Goal: Information Seeking & Learning: Learn about a topic

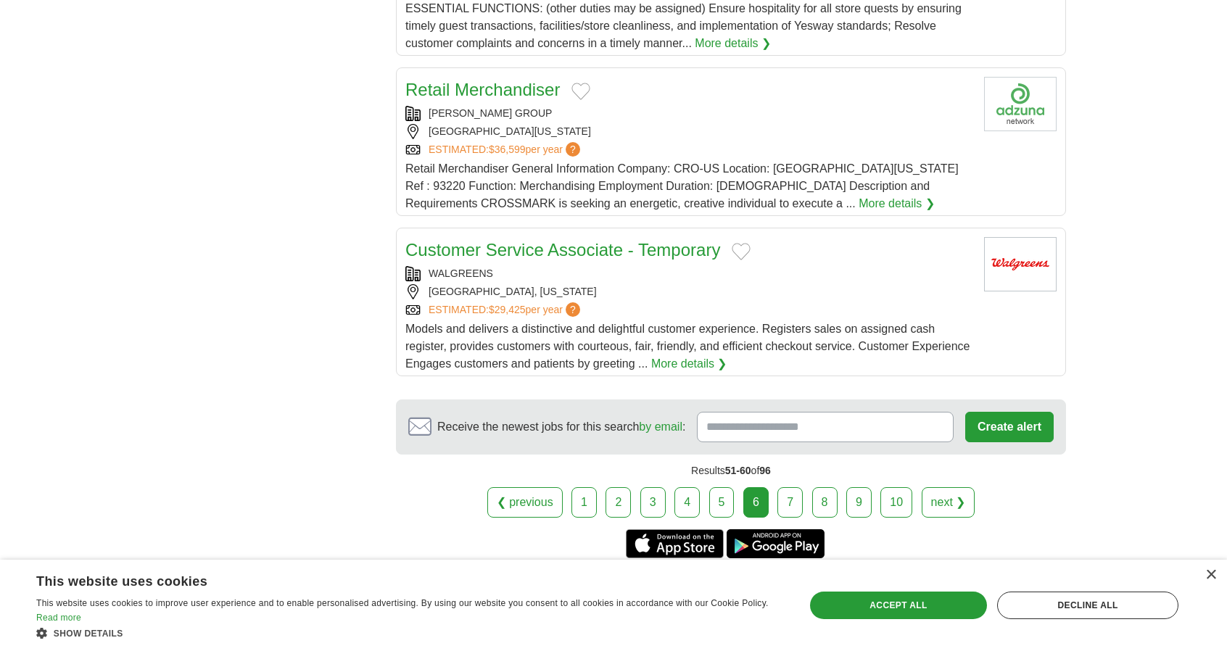
scroll to position [1592, 0]
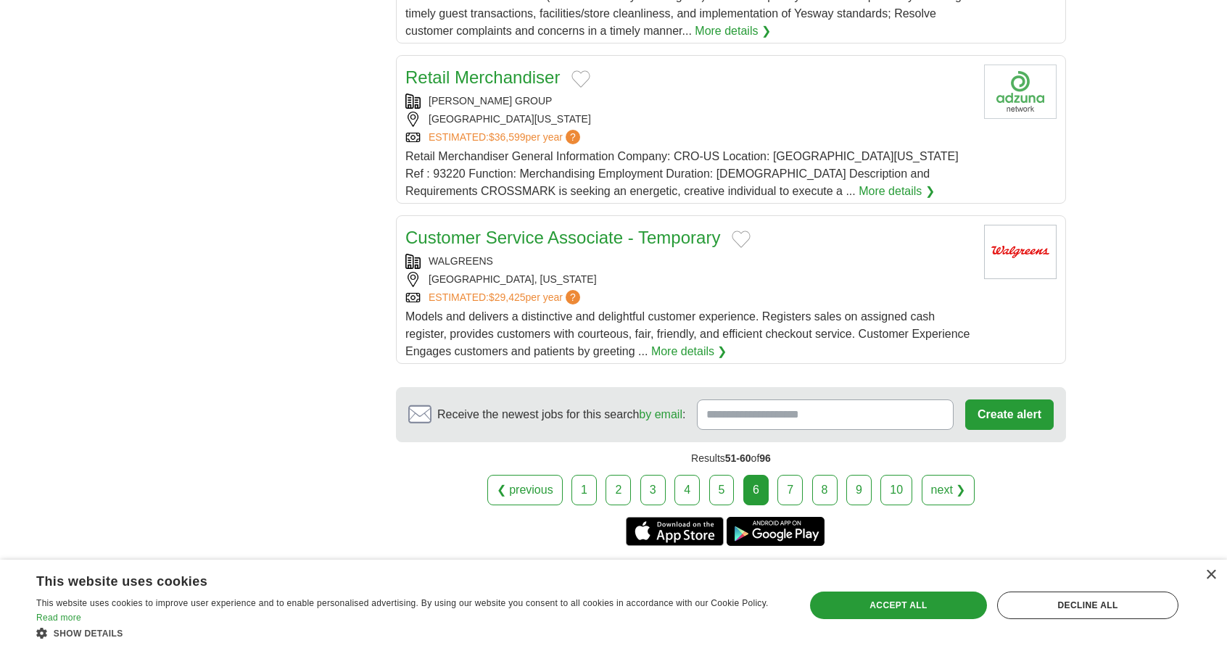
click at [783, 485] on link "7" at bounding box center [789, 490] width 25 height 30
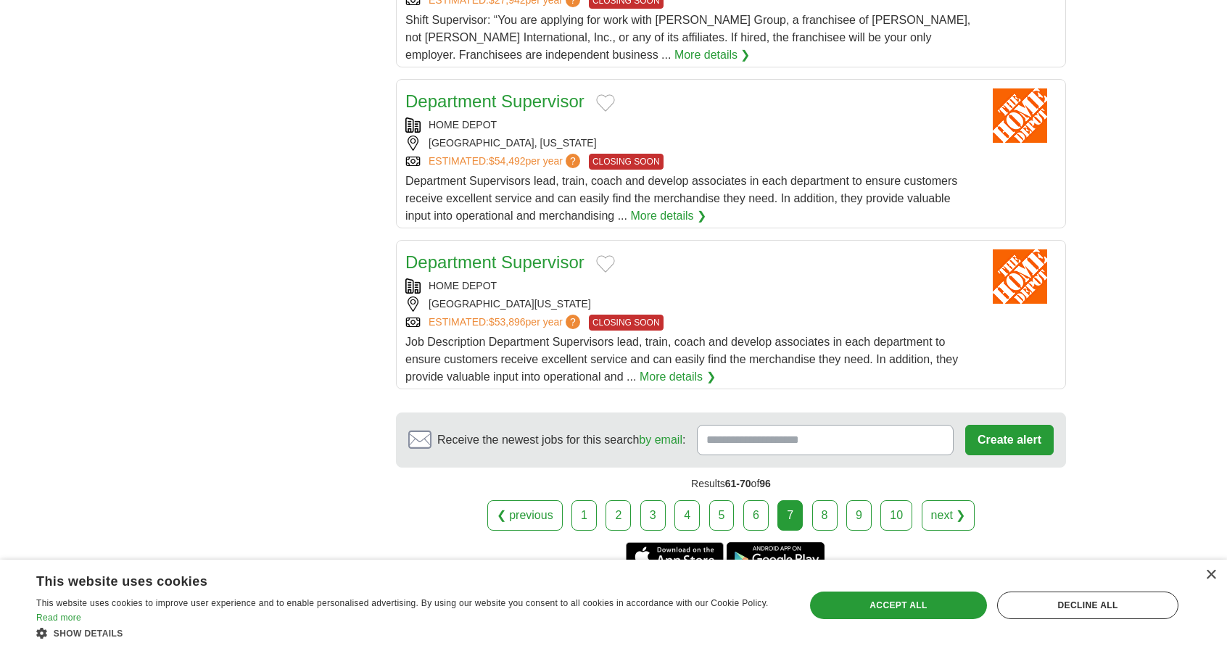
scroll to position [1557, 0]
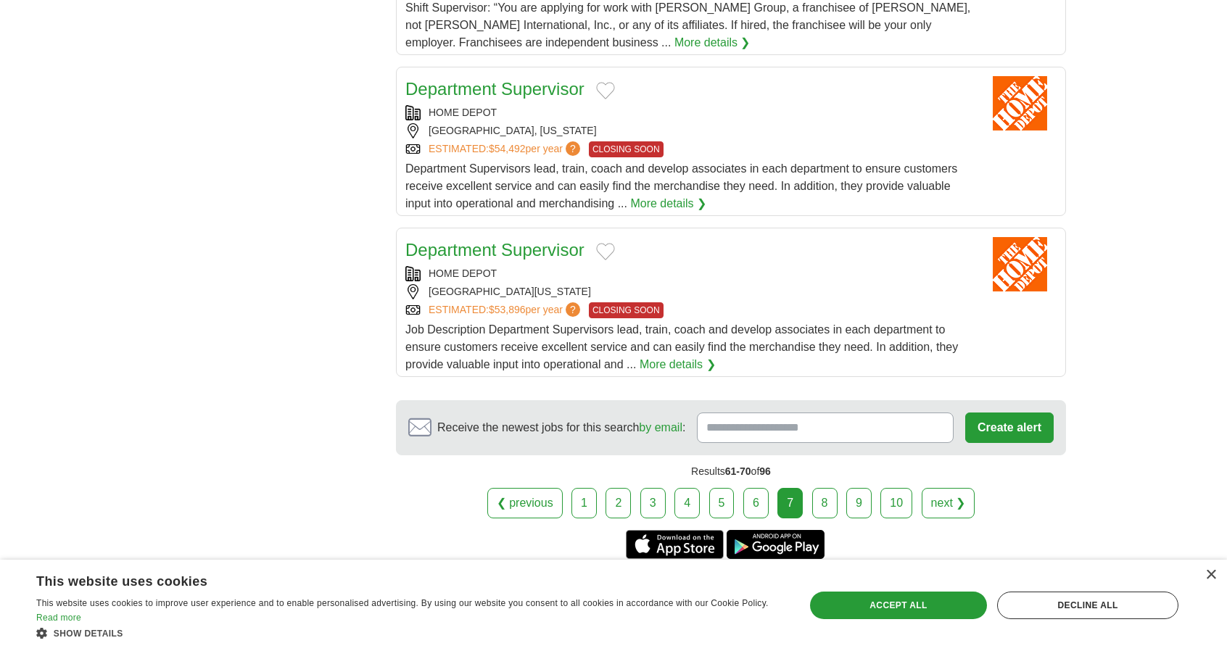
click at [827, 498] on link "8" at bounding box center [824, 503] width 25 height 30
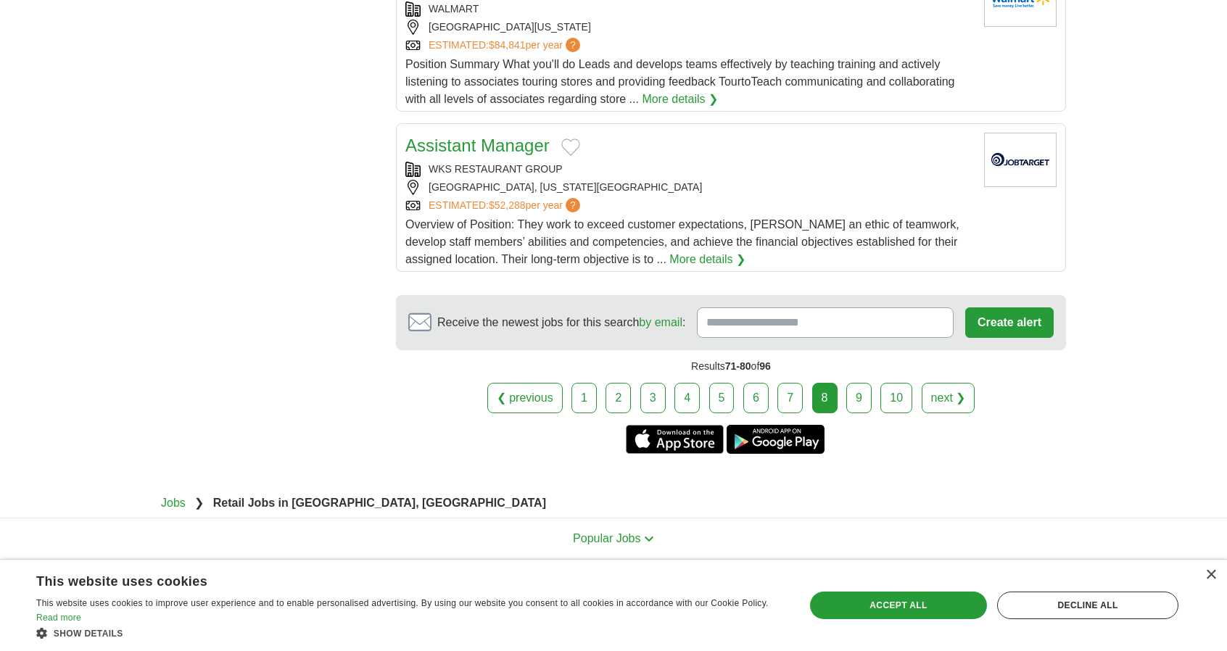
scroll to position [1702, 0]
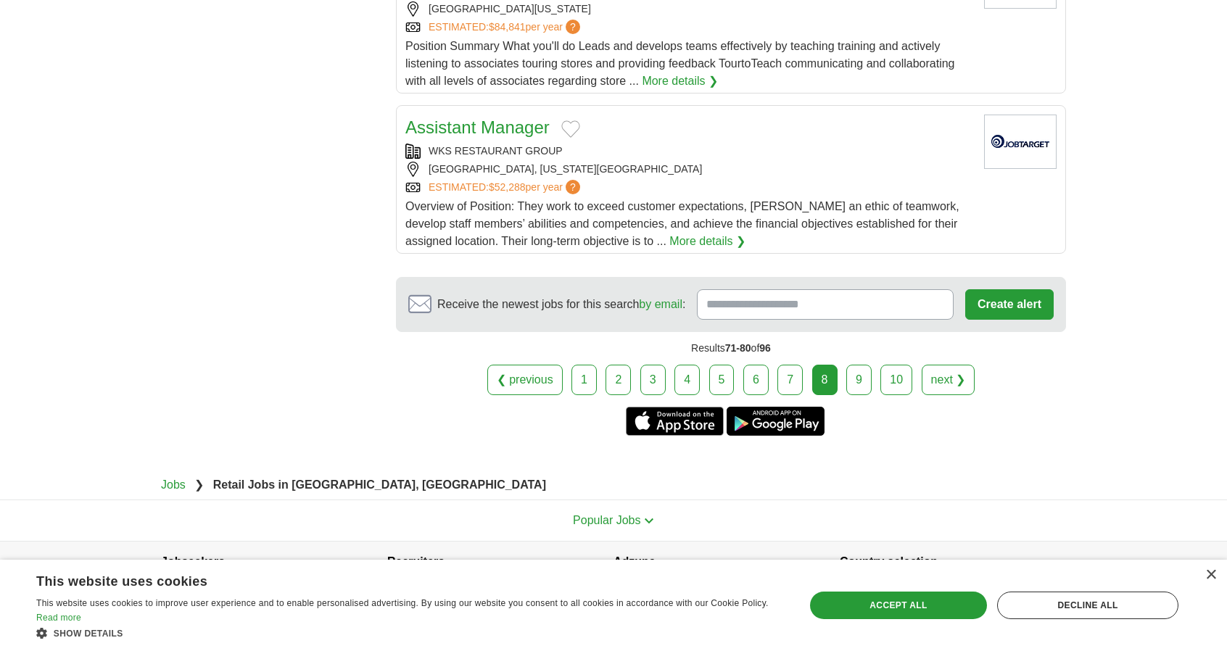
click at [848, 365] on link "9" at bounding box center [858, 380] width 25 height 30
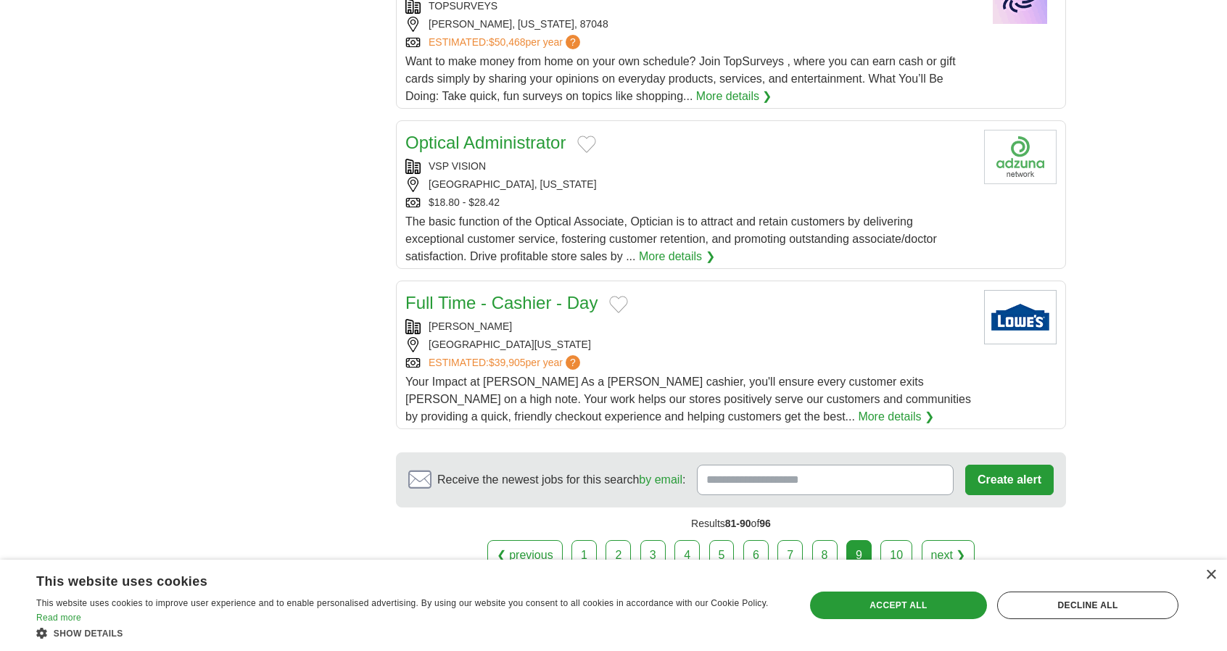
scroll to position [1503, 0]
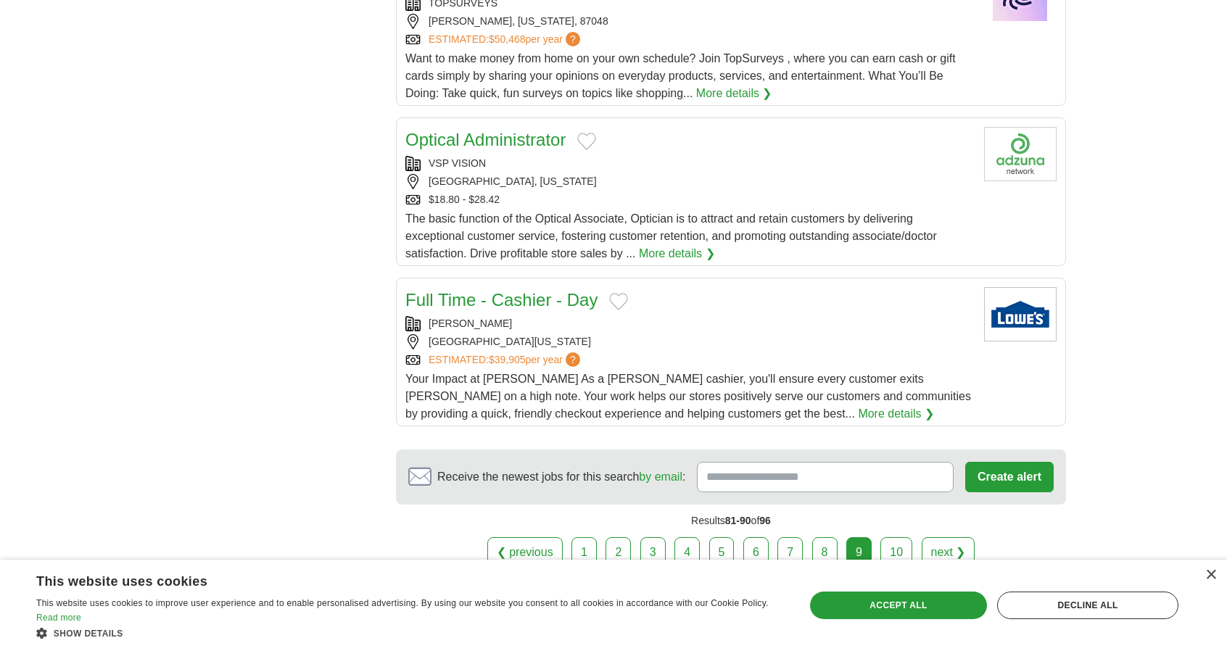
click at [515, 130] on link "Optical Administrator" at bounding box center [485, 140] width 160 height 20
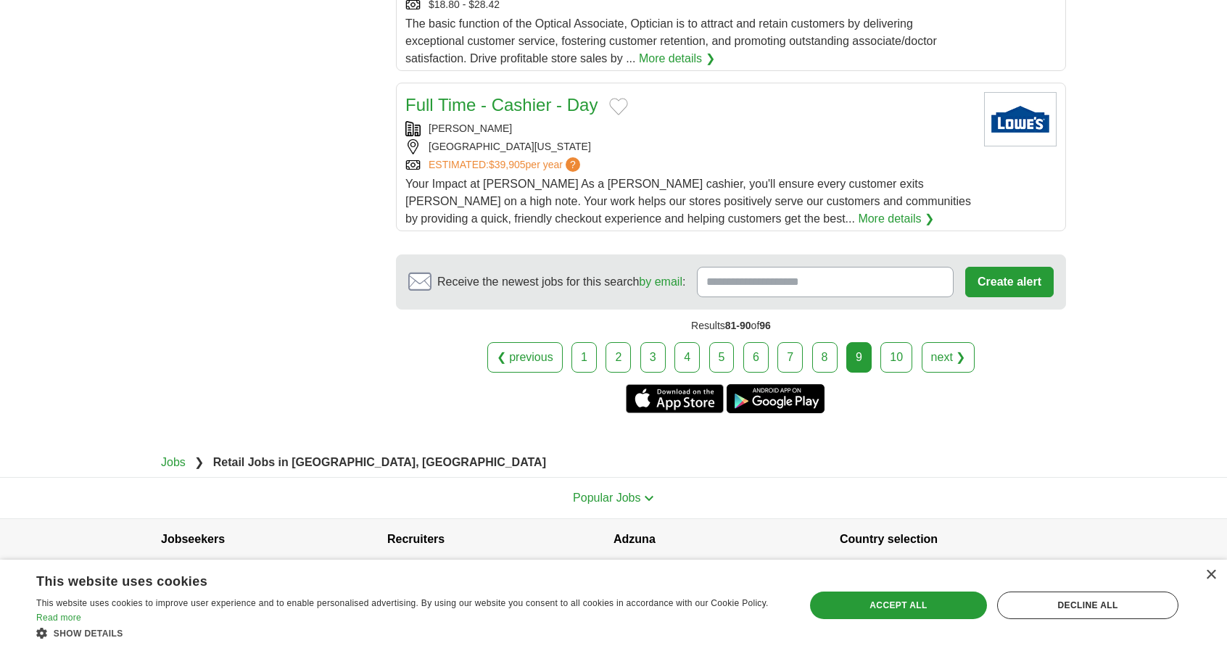
scroll to position [1702, 0]
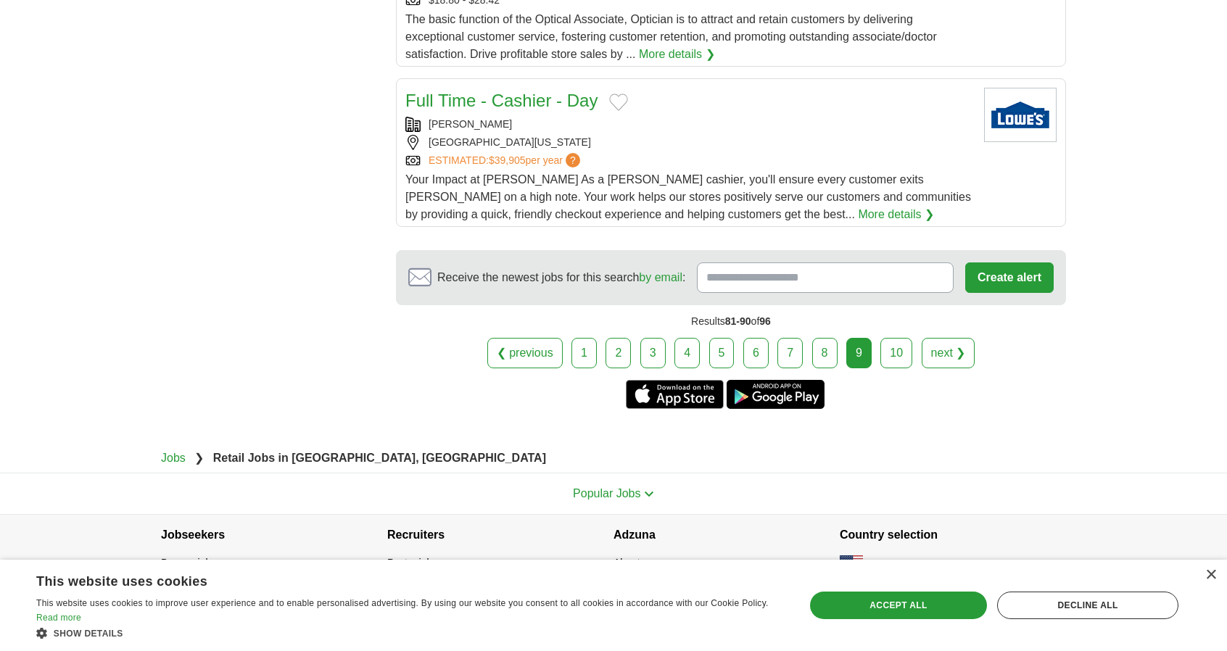
click at [889, 349] on link "10" at bounding box center [896, 353] width 32 height 30
